Goal: Navigation & Orientation: Find specific page/section

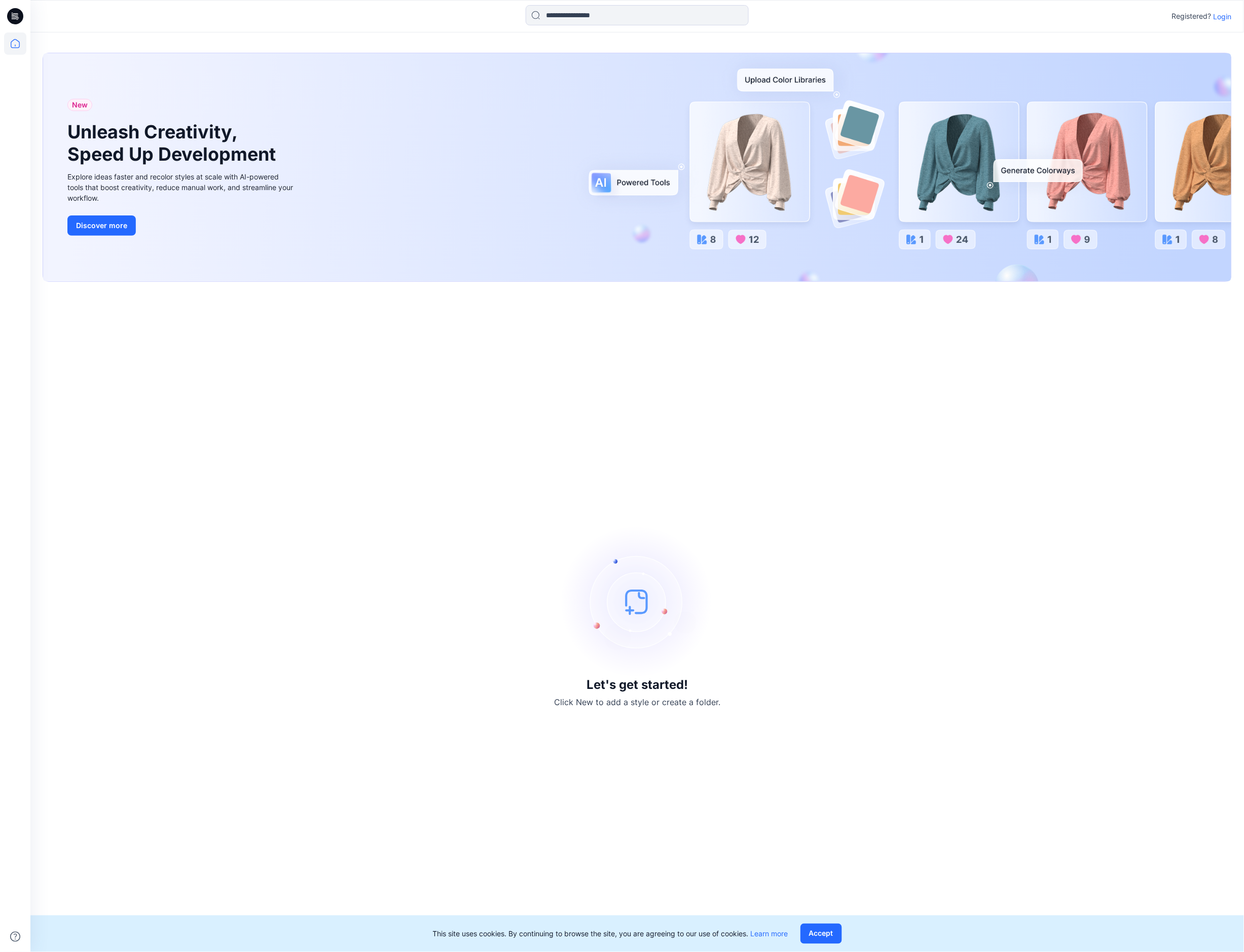
click at [1220, 18] on p "Login" at bounding box center [1222, 17] width 18 height 11
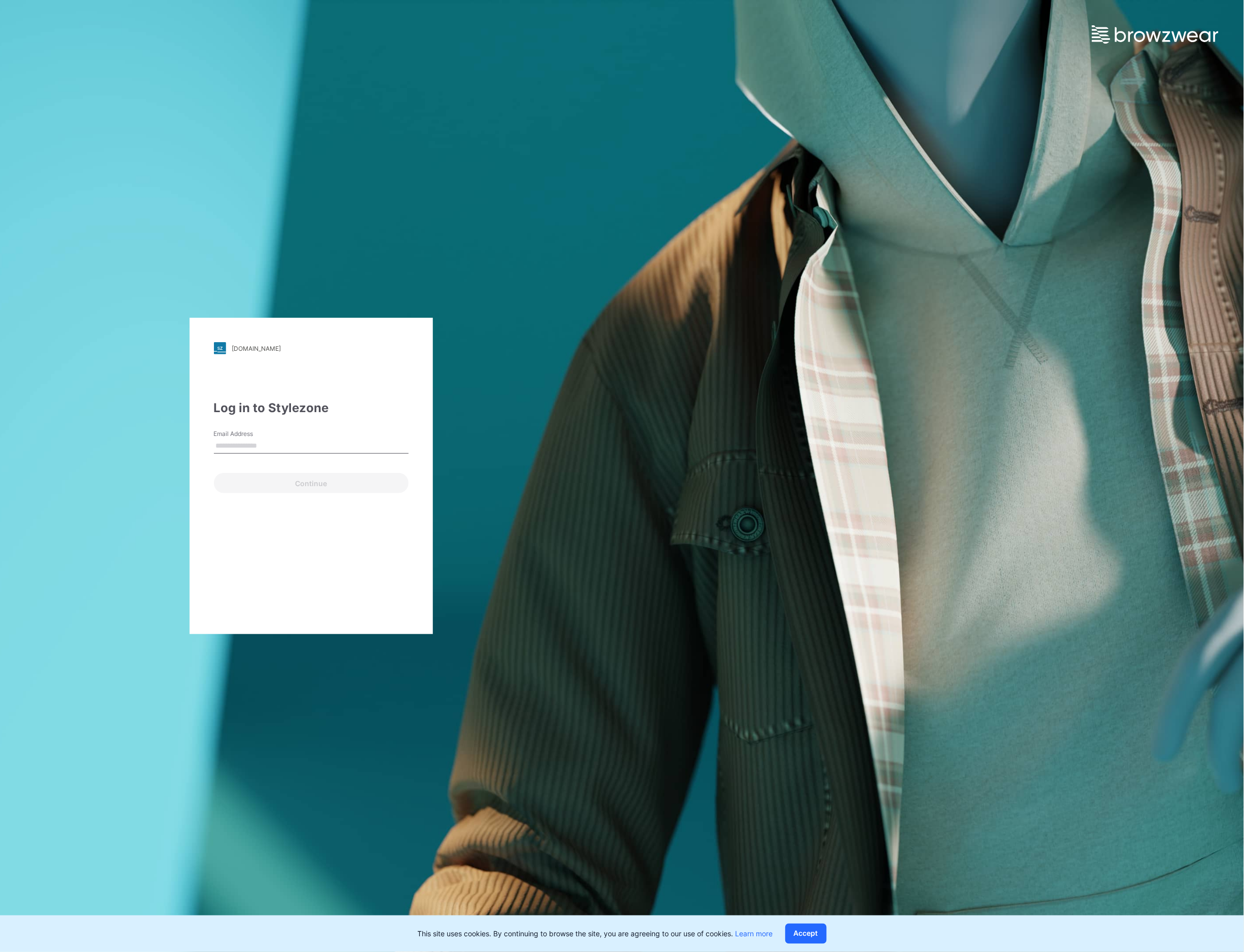
click at [262, 443] on input "Email Address" at bounding box center [311, 446] width 195 height 15
type input "**********"
click at [321, 482] on button "Continue" at bounding box center [311, 483] width 195 height 20
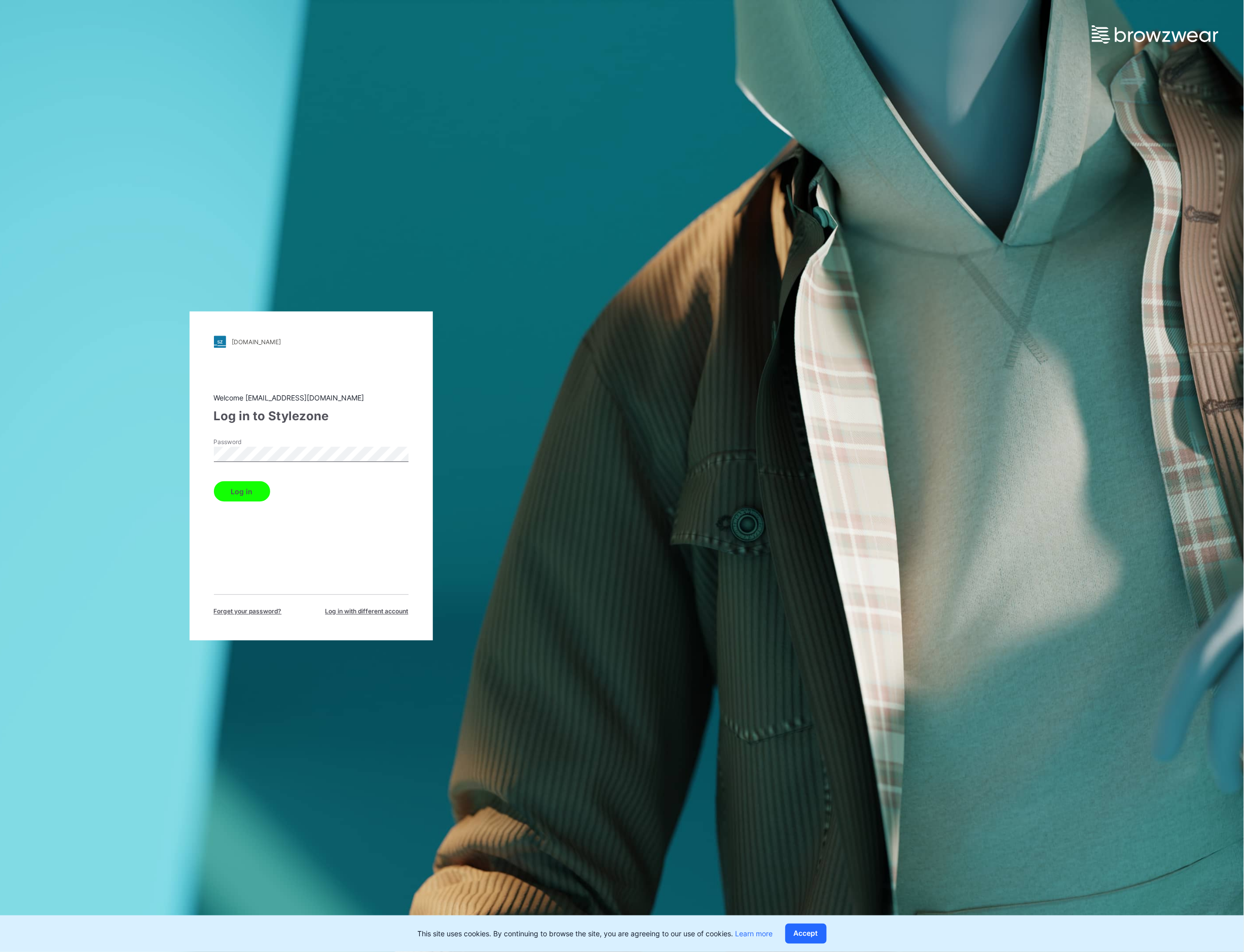
click at [250, 487] on button "Log in" at bounding box center [242, 492] width 56 height 20
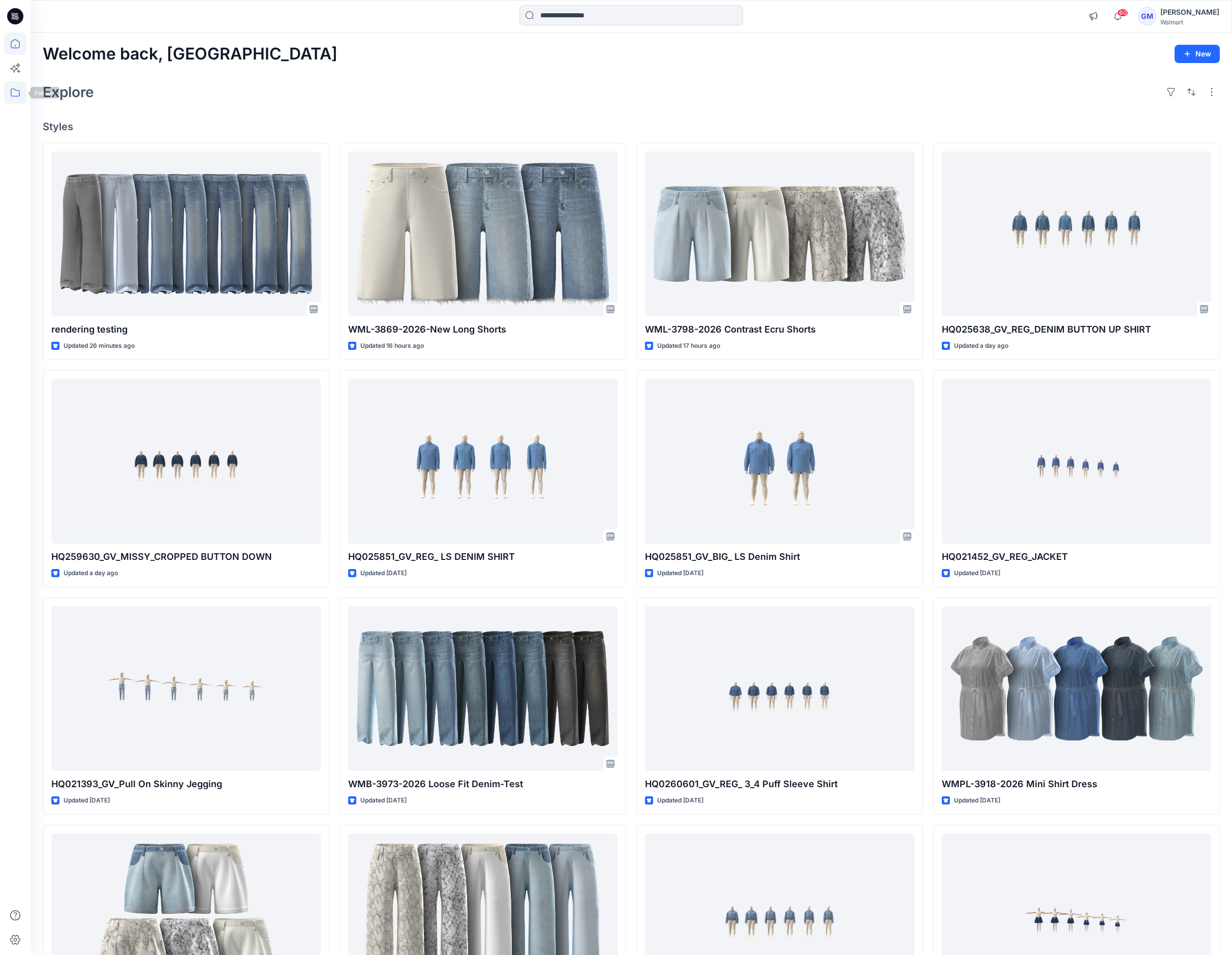
click at [15, 91] on icon at bounding box center [15, 92] width 22 height 22
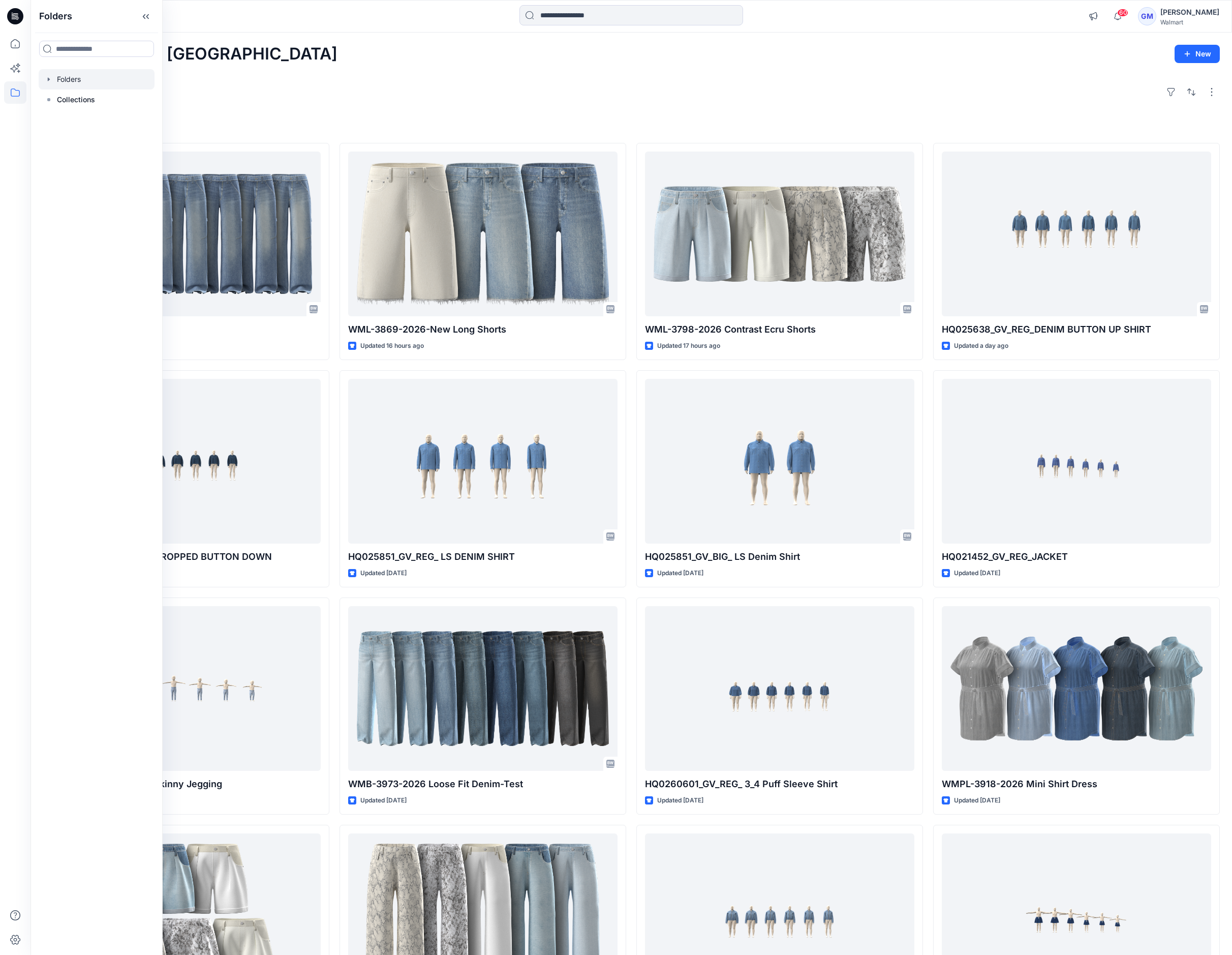
click at [81, 71] on div at bounding box center [96, 79] width 116 height 20
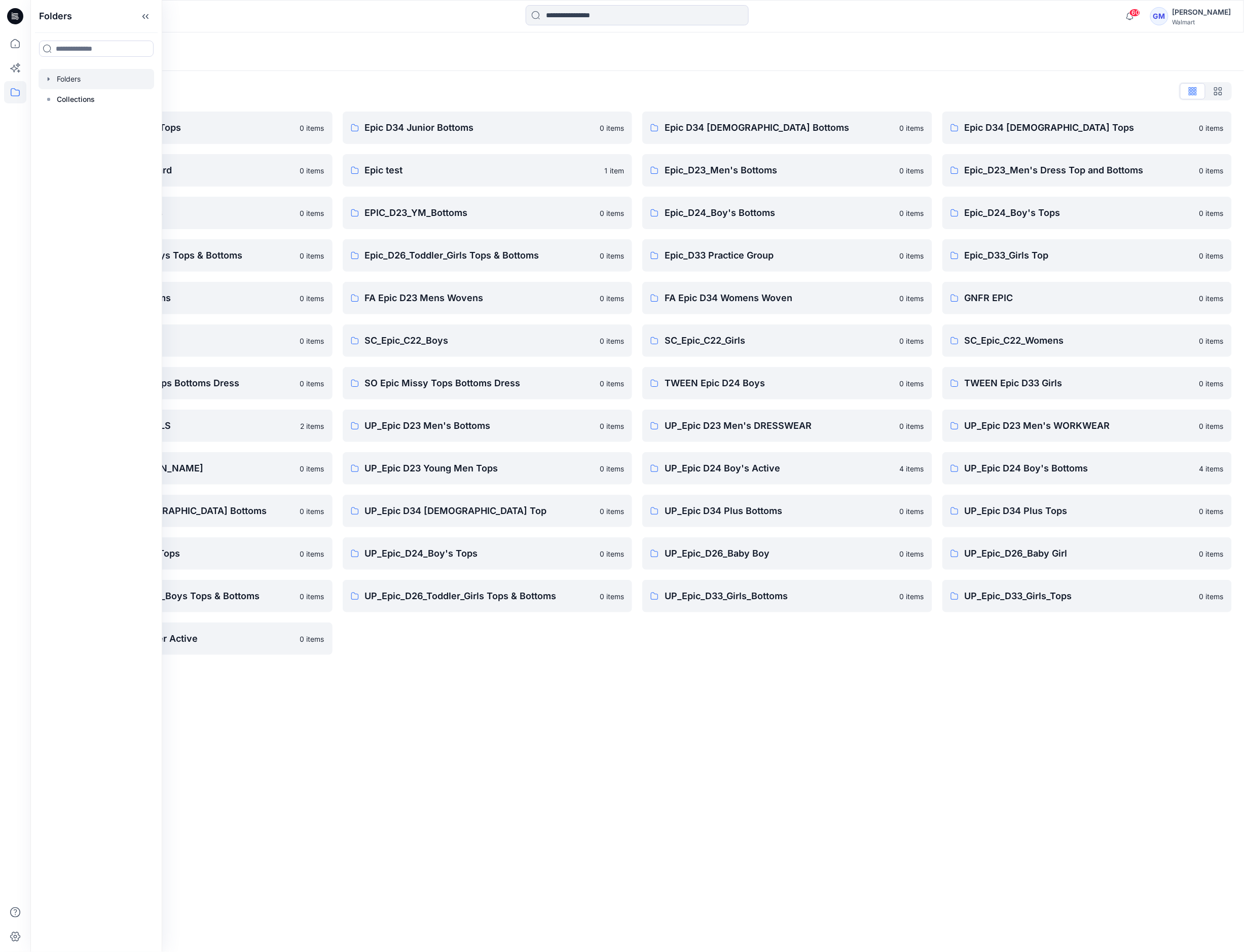
click at [376, 681] on div "Folders Folders List Epic D23 Young Men Tops 0 items Epic NYC practice board 0 …" at bounding box center [637, 492] width 1213 height 919
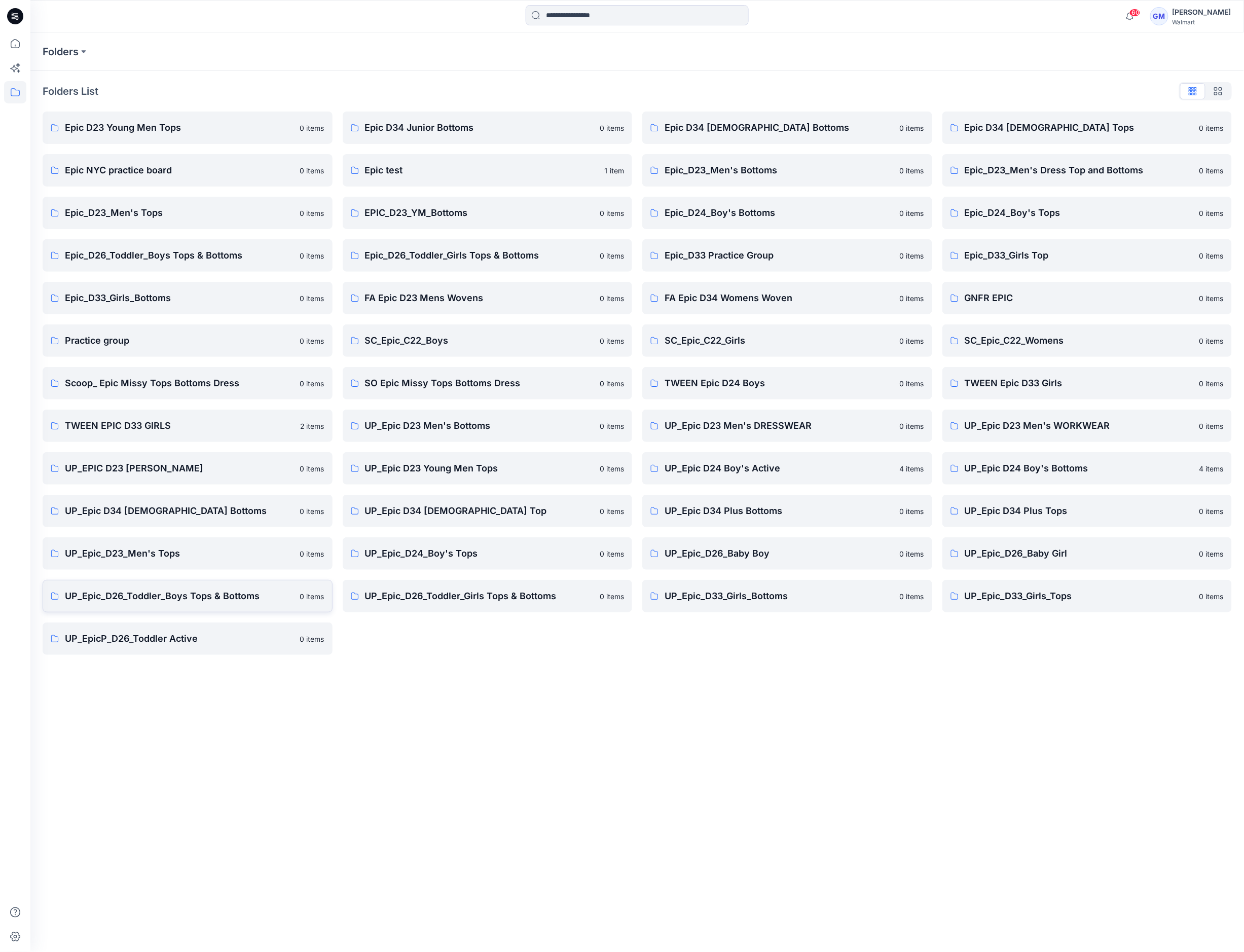
click at [235, 599] on p "UP_Epic_D26_Toddler_Boys Tops & Bottoms" at bounding box center [179, 596] width 229 height 14
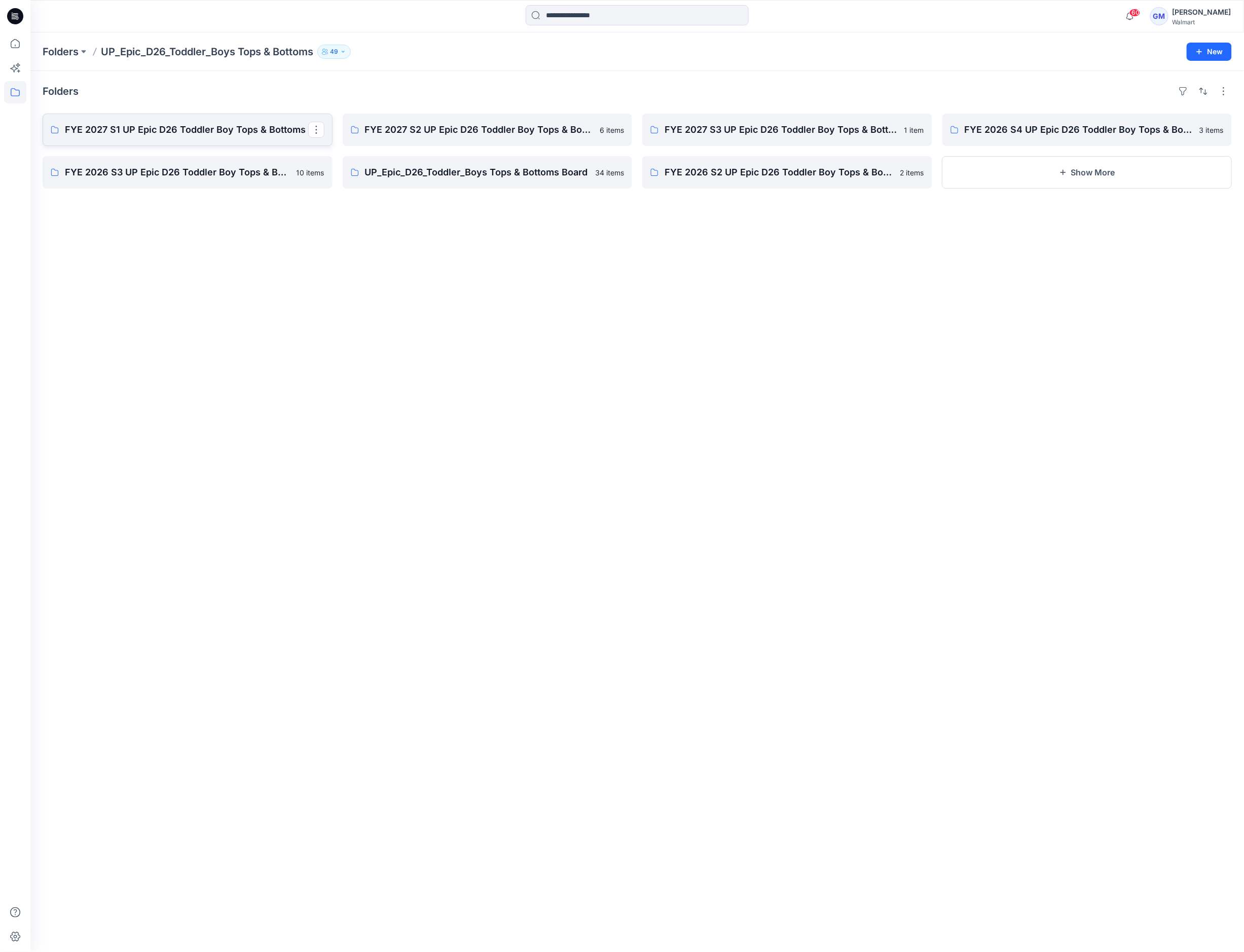
click at [199, 125] on p "FYE 2027 S1 UP Epic D26 Toddler Boy Tops & Bottoms" at bounding box center [186, 129] width 243 height 14
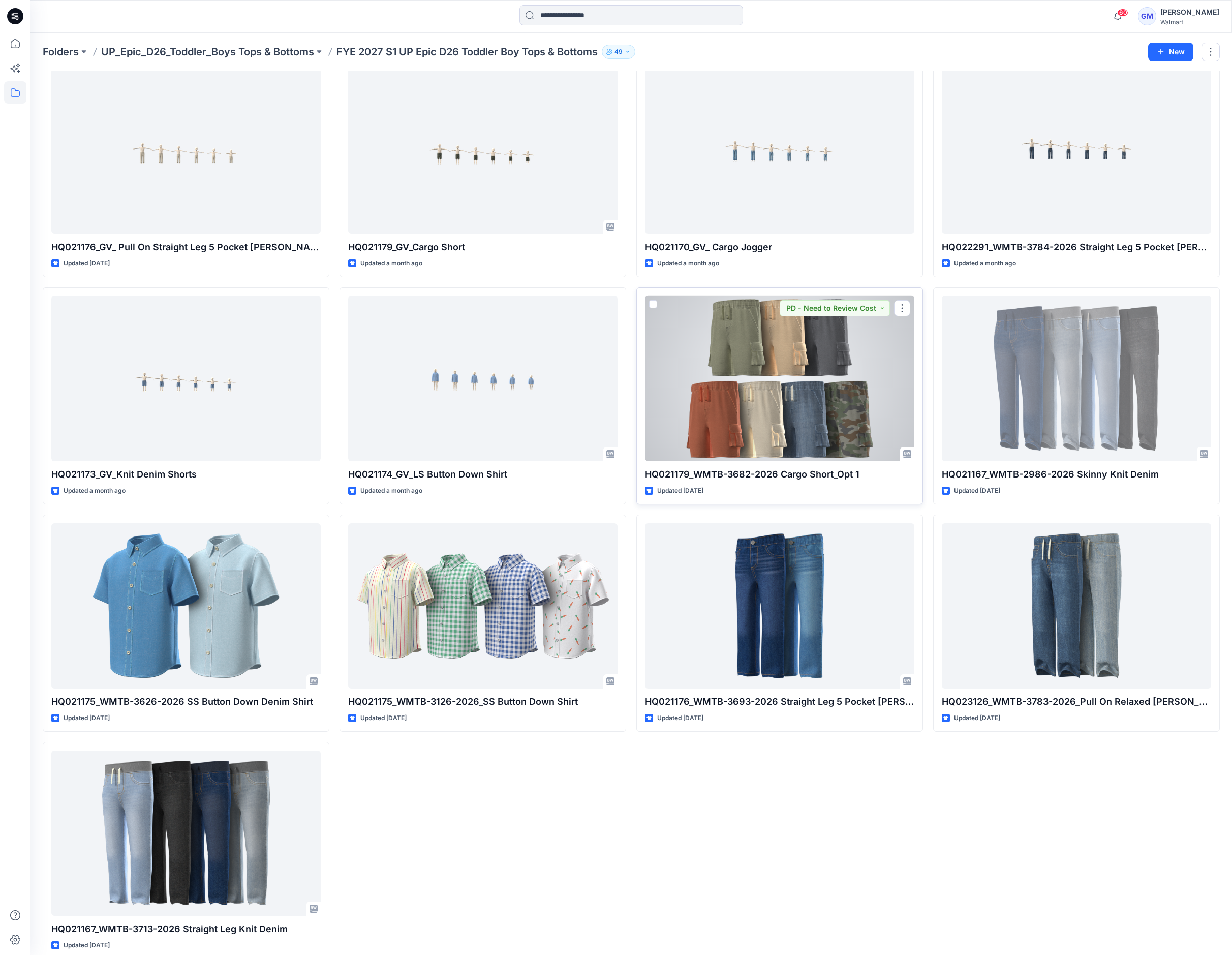
scroll to position [70, 0]
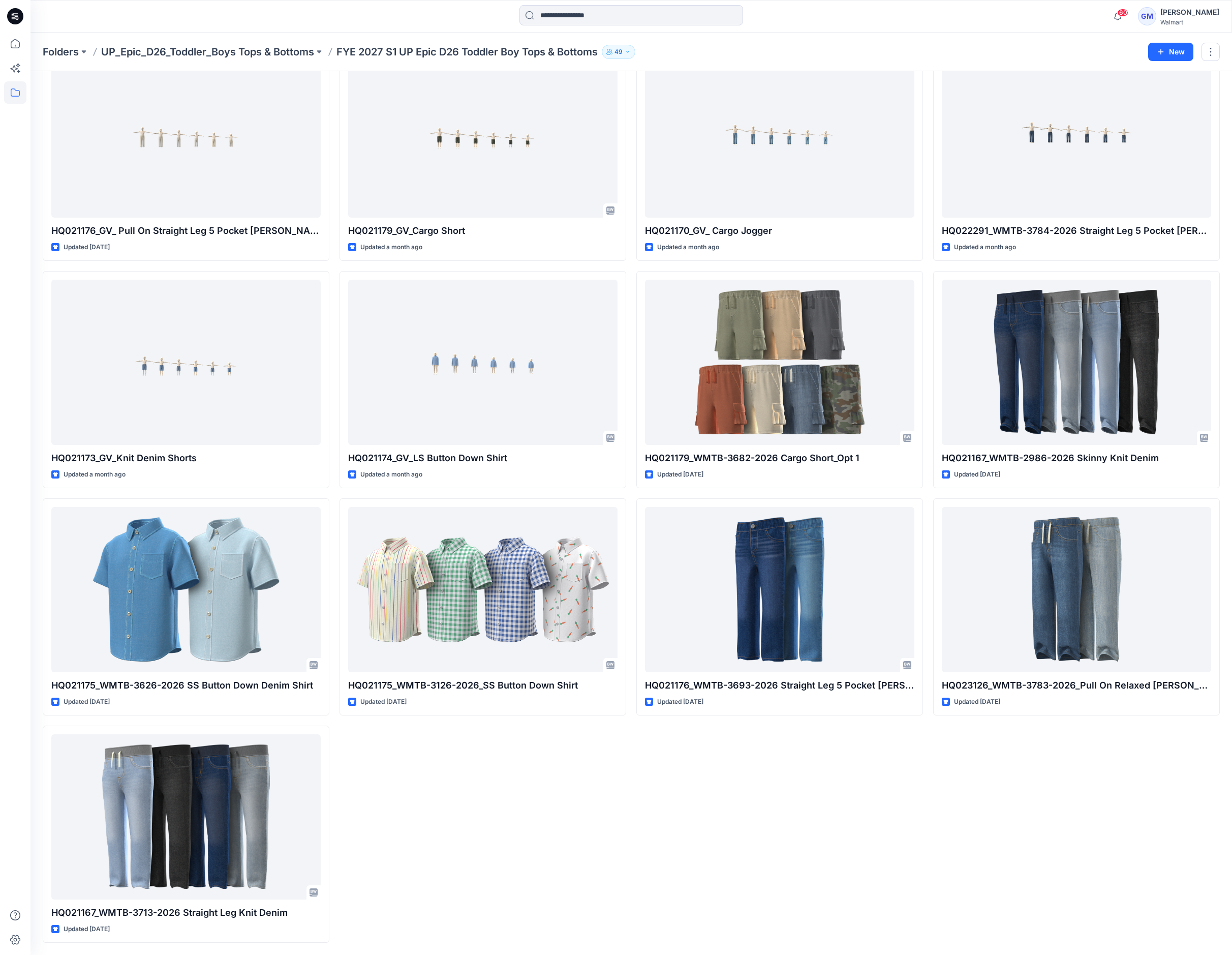
click at [873, 842] on div "HQ021170_GV_ Cargo Jogger Updated a month ago HQ021179_WMTB-3682-2026 Cargo Sho…" at bounding box center [780, 493] width 287 height 899
